Goal: Information Seeking & Learning: Learn about a topic

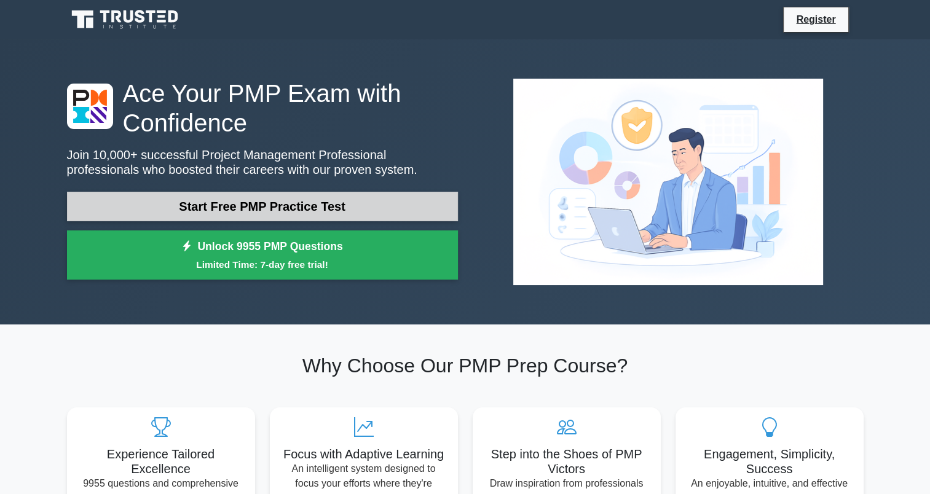
click at [219, 201] on link "Start Free PMP Practice Test" at bounding box center [262, 206] width 391 height 29
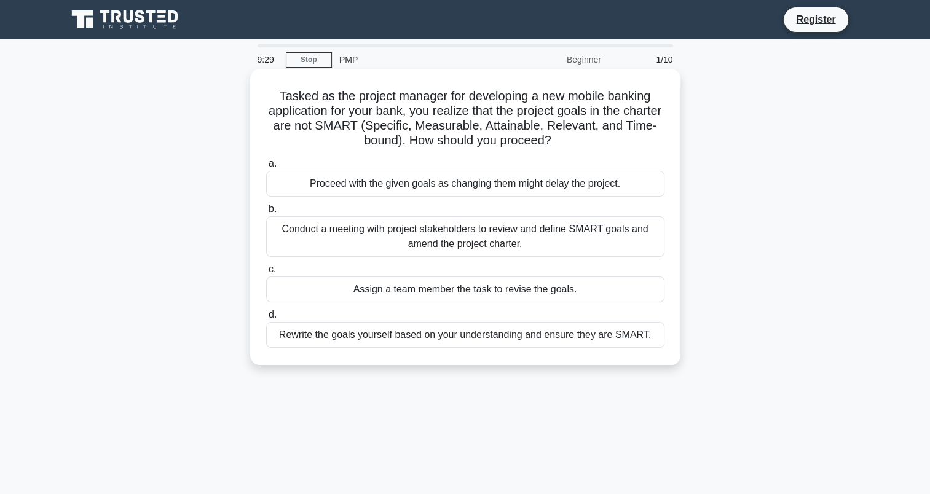
click at [423, 243] on div "Conduct a meeting with project stakeholders to review and define SMART goals an…" at bounding box center [465, 236] width 398 height 41
click at [266, 213] on input "b. Conduct a meeting with project stakeholders to review and define SMART goals…" at bounding box center [266, 209] width 0 height 8
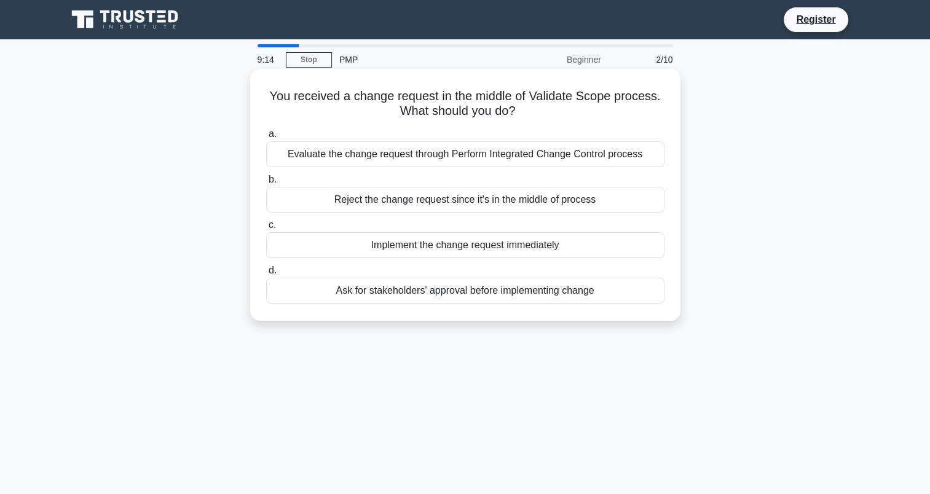
click at [379, 159] on div "Evaluate the change request through Perform Integrated Change Control process" at bounding box center [465, 154] width 398 height 26
click at [266, 138] on input "a. Evaluate the change request through Perform Integrated Change Control process" at bounding box center [266, 134] width 0 height 8
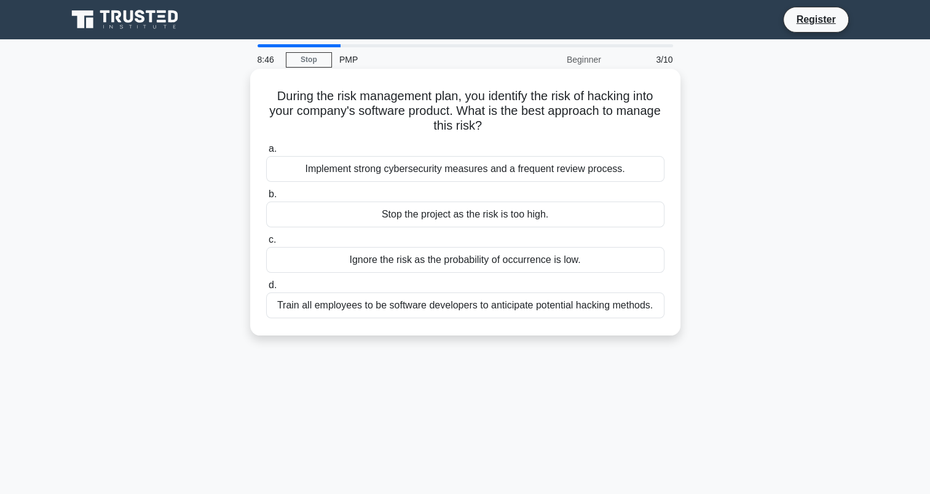
click at [462, 308] on div "Train all employees to be software developers to anticipate potential hacking m…" at bounding box center [465, 305] width 398 height 26
click at [266, 289] on input "d. Train all employees to be software developers to anticipate potential hackin…" at bounding box center [266, 285] width 0 height 8
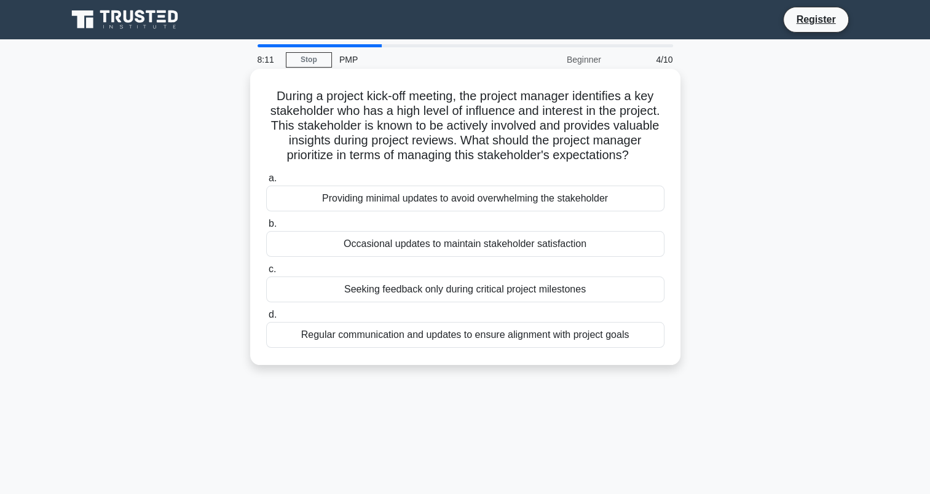
click at [508, 348] on div "Regular communication and updates to ensure alignment with project goals" at bounding box center [465, 335] width 398 height 26
click at [266, 319] on input "d. Regular communication and updates to ensure alignment with project goals" at bounding box center [266, 315] width 0 height 8
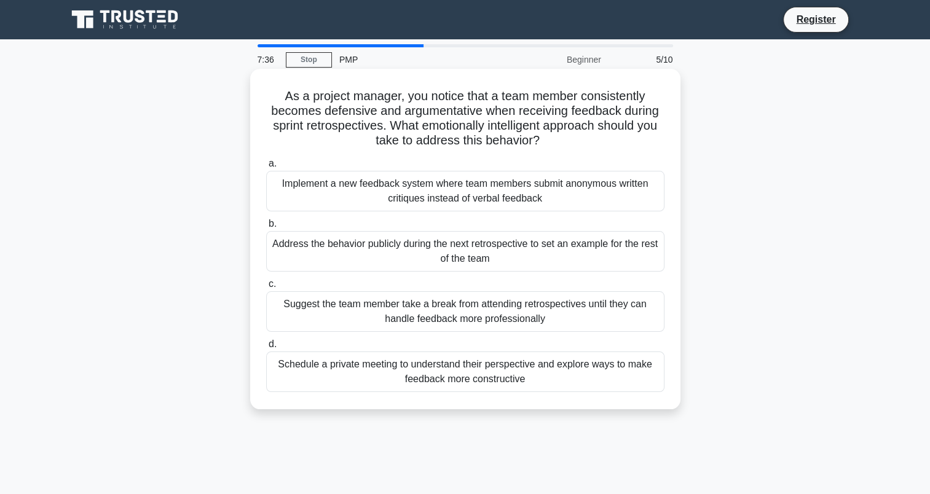
click at [531, 372] on div "Schedule a private meeting to understand their perspective and explore ways to …" at bounding box center [465, 371] width 398 height 41
click at [266, 348] on input "d. Schedule a private meeting to understand their perspective and explore ways …" at bounding box center [266, 344] width 0 height 8
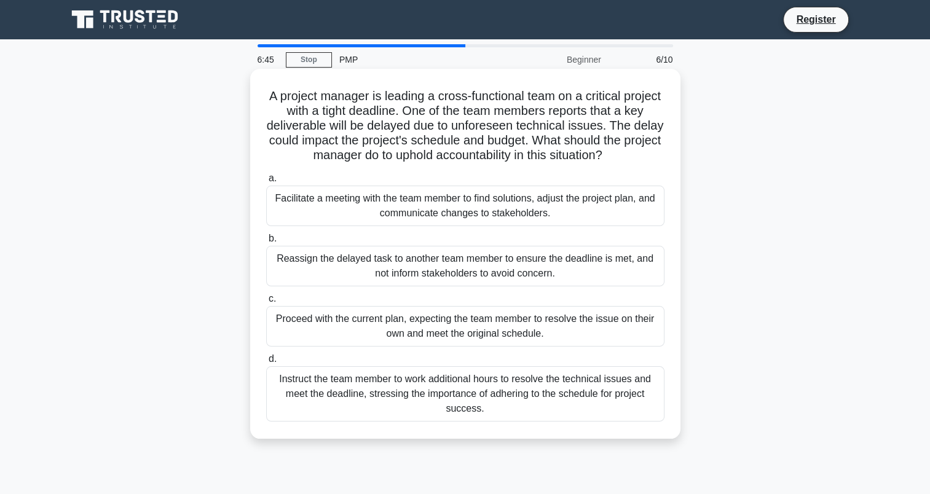
click at [391, 193] on div "Facilitate a meeting with the team member to find solutions, adjust the project…" at bounding box center [465, 206] width 398 height 41
click at [266, 182] on input "a. Facilitate a meeting with the team member to find solutions, adjust the proj…" at bounding box center [266, 178] width 0 height 8
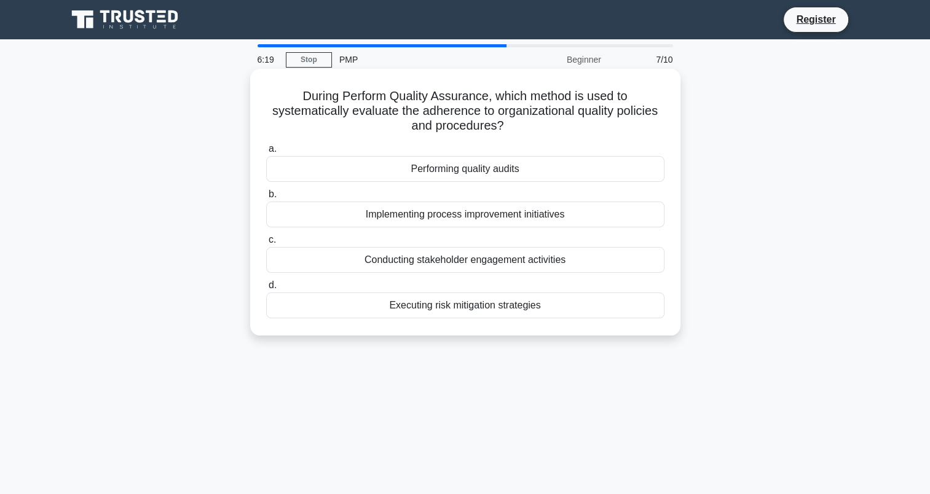
click at [428, 174] on div "Performing quality audits" at bounding box center [465, 169] width 398 height 26
click at [266, 153] on input "a. Performing quality audits" at bounding box center [266, 149] width 0 height 8
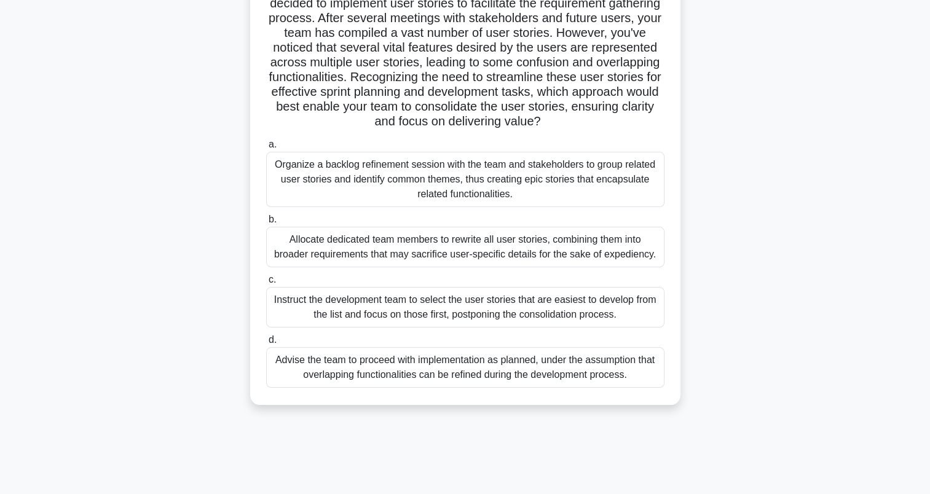
scroll to position [170, 0]
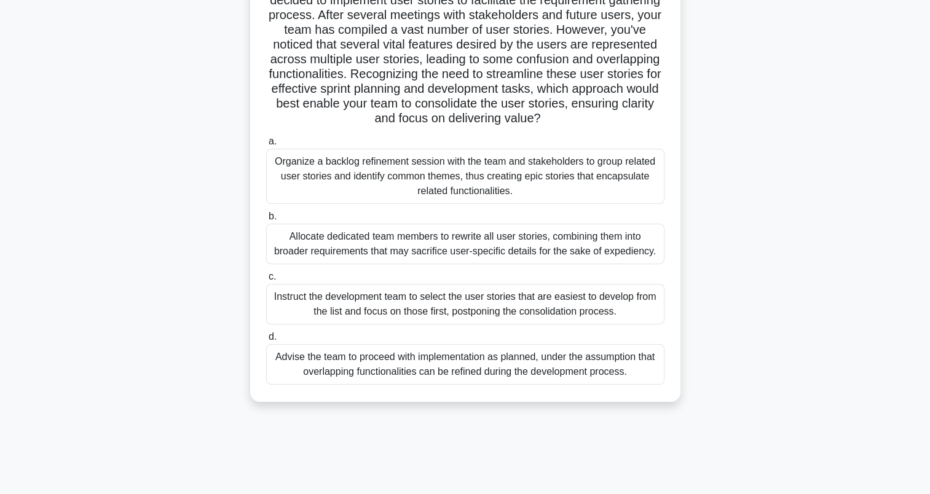
click at [417, 178] on div "Organize a backlog refinement session with the team and stakeholders to group r…" at bounding box center [465, 176] width 398 height 55
click at [266, 146] on input "a. Organize a backlog refinement session with the team and stakeholders to grou…" at bounding box center [266, 142] width 0 height 8
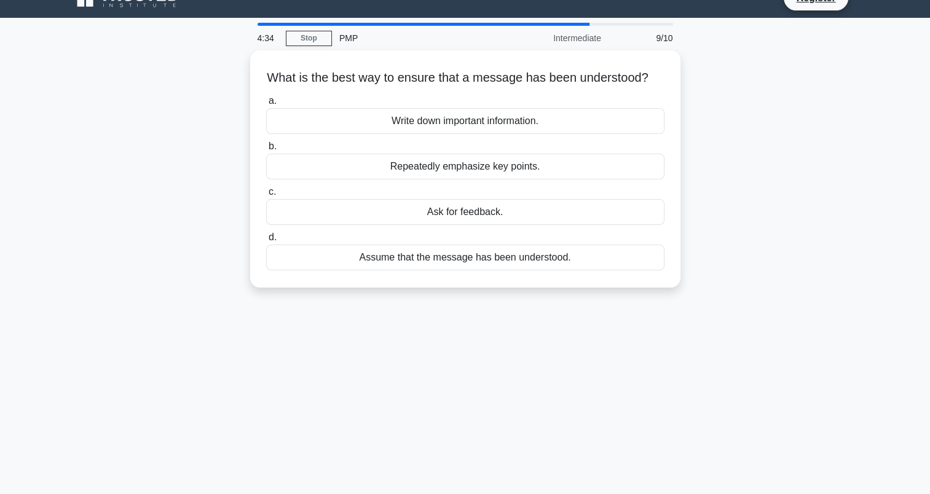
scroll to position [0, 0]
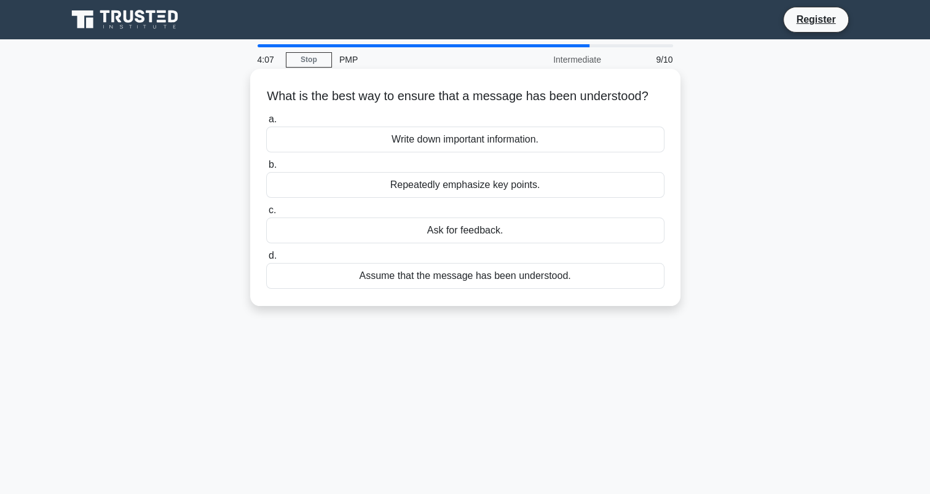
click at [442, 243] on div "Ask for feedback." at bounding box center [465, 231] width 398 height 26
click at [266, 214] on input "c. Ask for feedback." at bounding box center [266, 210] width 0 height 8
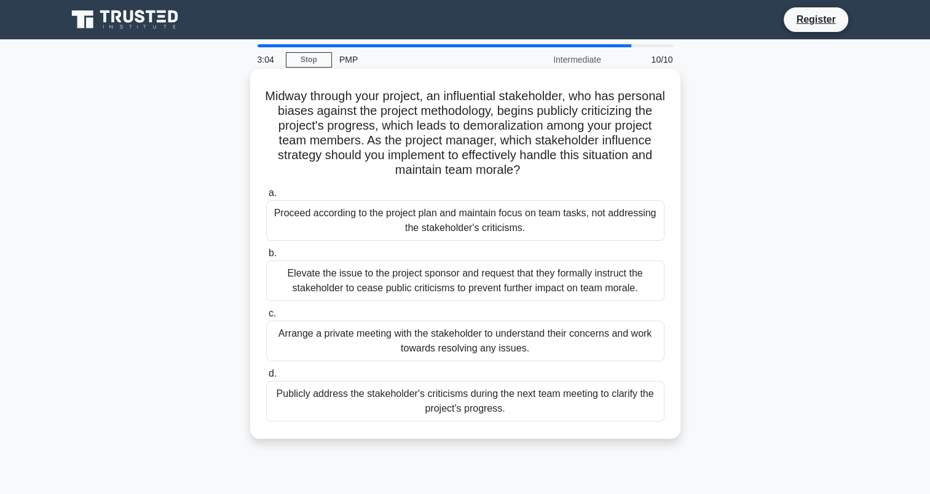
click at [418, 361] on div "a. Proceed according to the project plan and maintain focus on team tasks, not …" at bounding box center [465, 303] width 413 height 241
click at [429, 347] on div "Arrange a private meeting with the stakeholder to understand their concerns and…" at bounding box center [465, 341] width 398 height 41
click at [266, 318] on input "c. Arrange a private meeting with the stakeholder to understand their concerns …" at bounding box center [266, 314] width 0 height 8
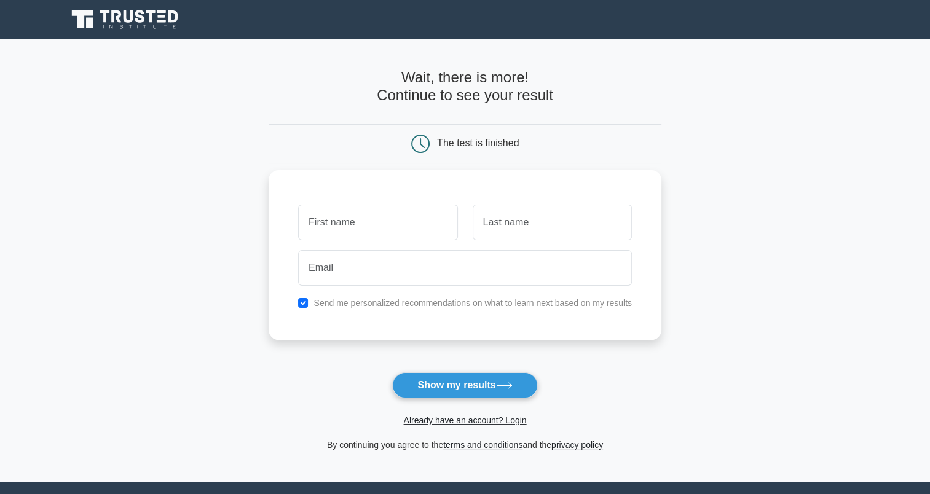
click at [383, 231] on input "text" at bounding box center [377, 223] width 159 height 36
type input "mustafa"
click at [495, 224] on input "text" at bounding box center [551, 223] width 159 height 36
type input "Al Hammad"
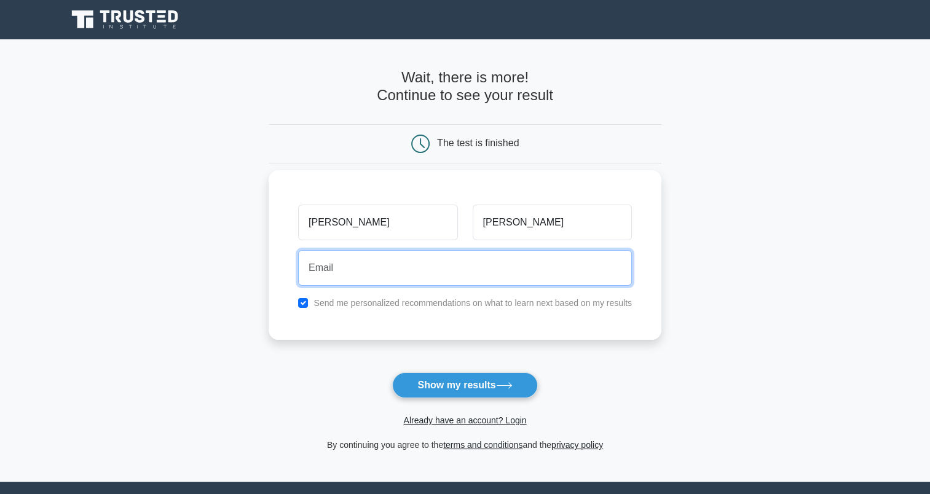
click at [476, 276] on input "email" at bounding box center [465, 268] width 334 height 36
type input "mchammad@yahoo.com"
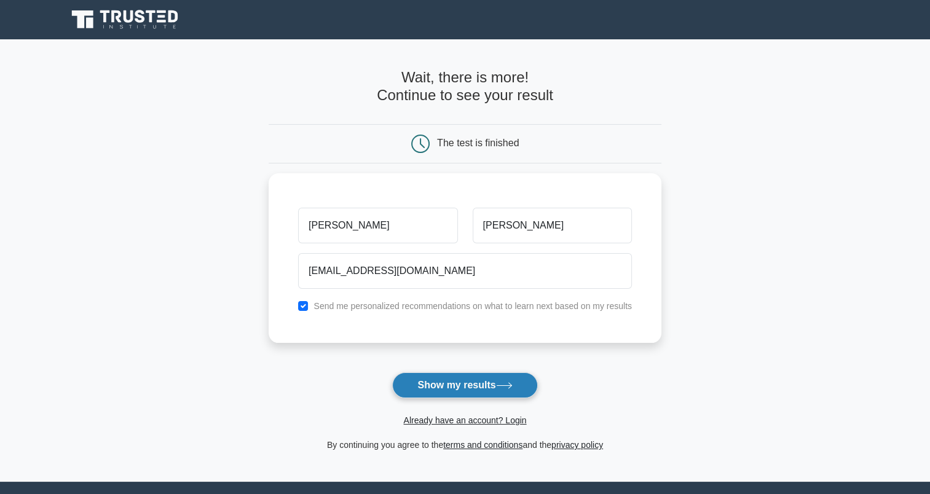
drag, startPoint x: 451, startPoint y: 364, endPoint x: 455, endPoint y: 384, distance: 20.0
click at [451, 366] on form "Wait, there is more! Continue to see your result The test is finished mustafa" at bounding box center [465, 260] width 393 height 383
click at [455, 395] on button "Show my results" at bounding box center [464, 385] width 145 height 26
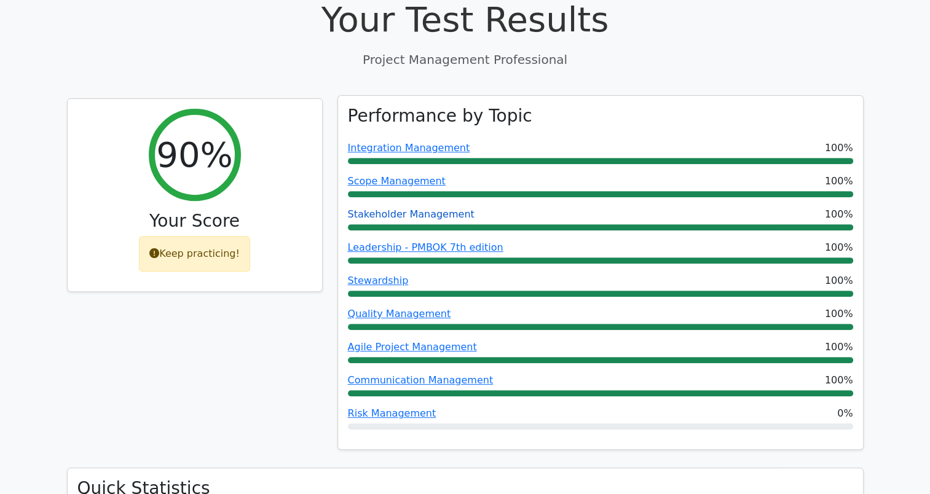
scroll to position [492, 0]
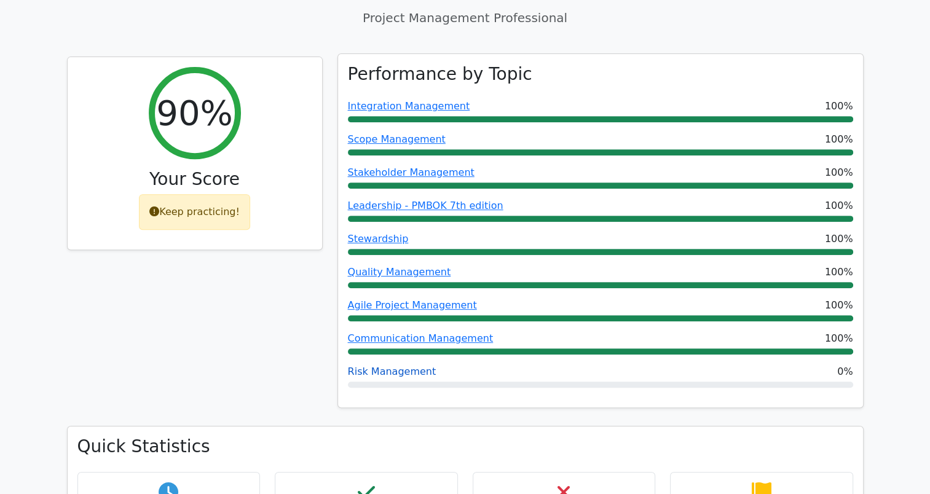
click at [401, 366] on link "Risk Management" at bounding box center [392, 372] width 88 height 12
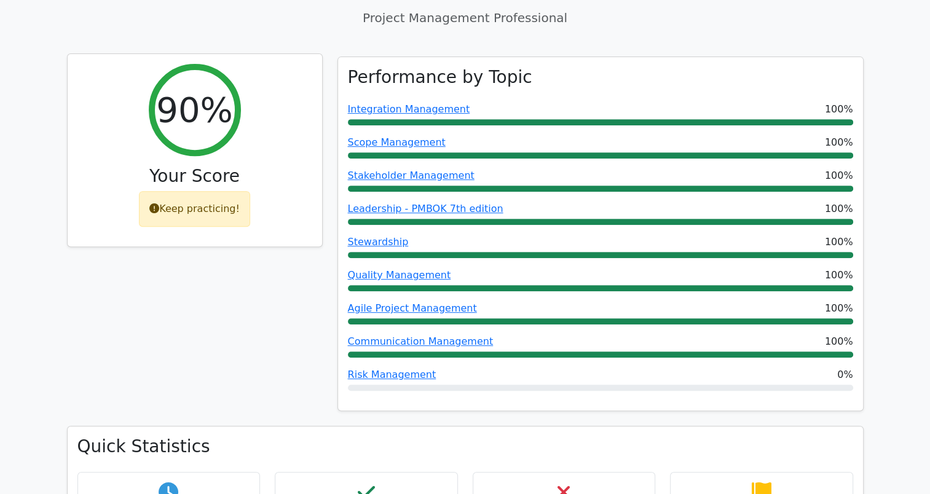
click at [194, 197] on div "Keep practicing!" at bounding box center [194, 209] width 111 height 36
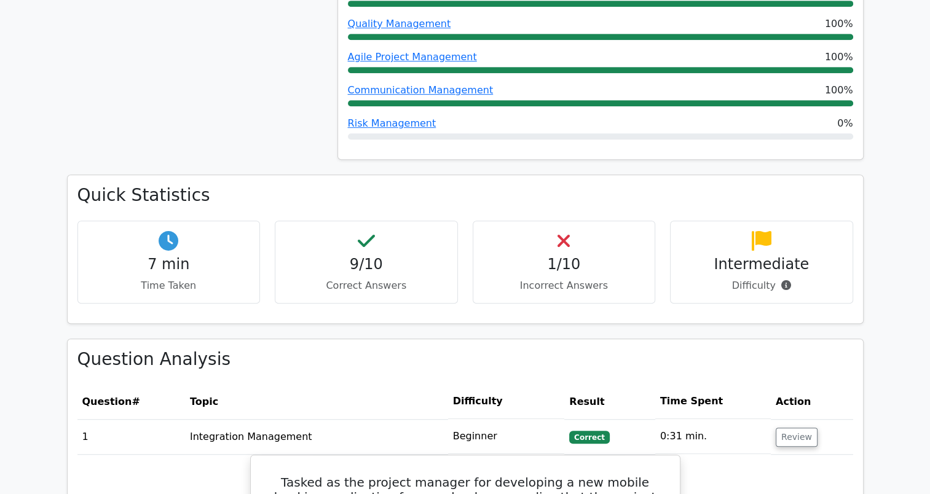
scroll to position [799, 0]
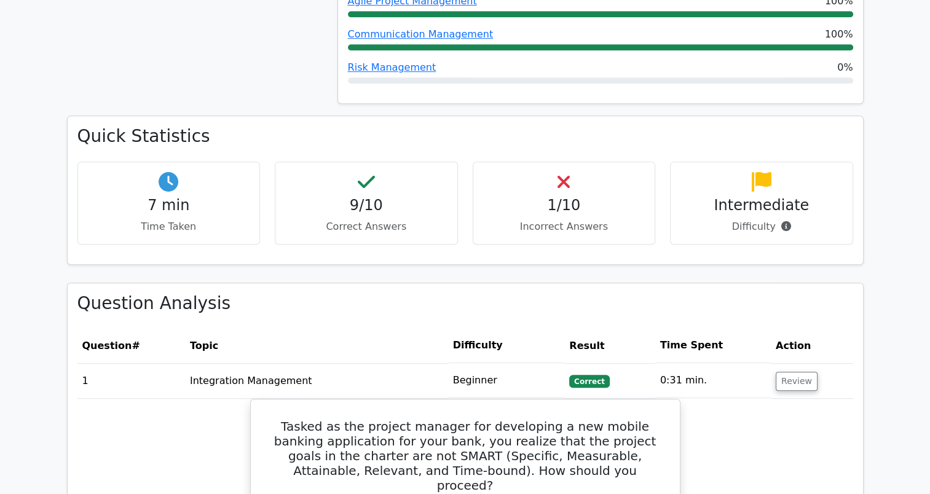
click at [608, 197] on h4 "1/10" at bounding box center [564, 206] width 162 height 18
click at [555, 197] on h4 "1/10" at bounding box center [564, 206] width 162 height 18
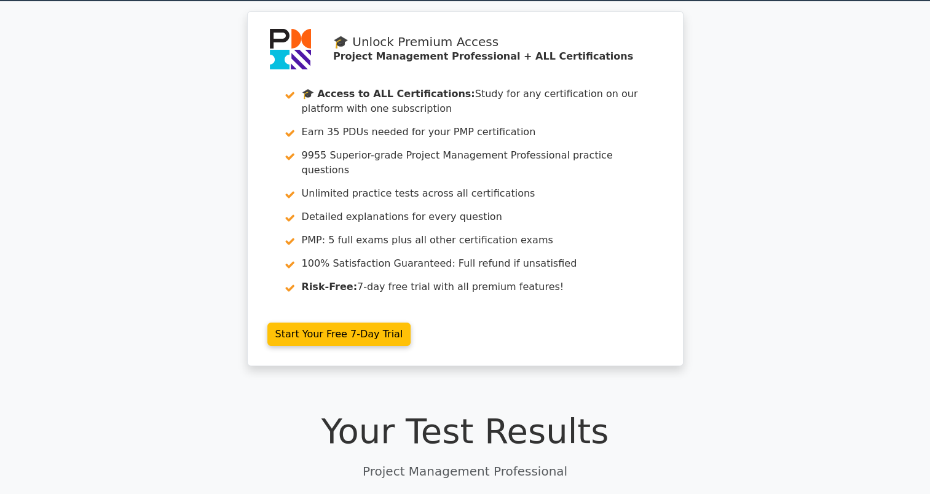
scroll to position [0, 0]
